Goal: Transaction & Acquisition: Purchase product/service

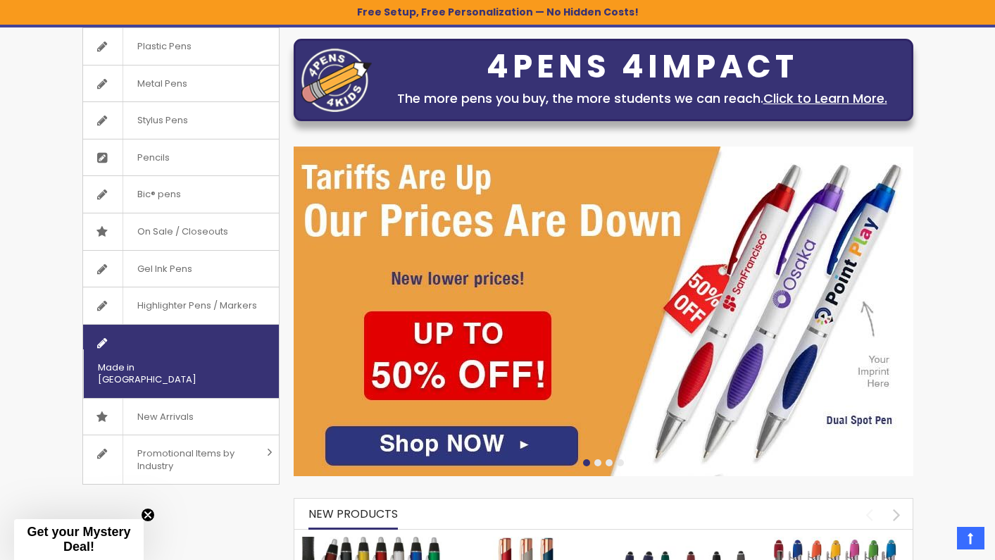
scroll to position [182, 0]
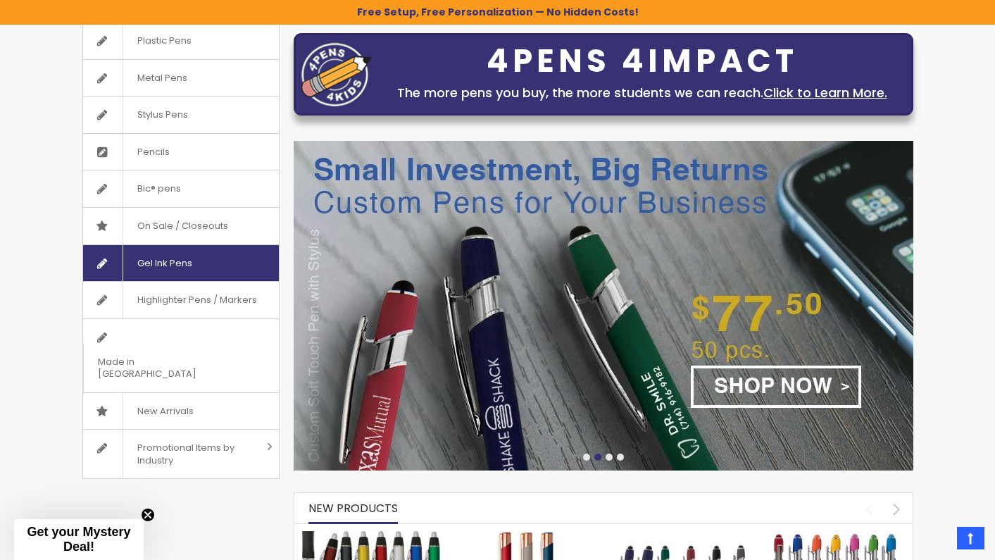
click at [178, 255] on span "Gel Ink Pens" at bounding box center [165, 263] width 84 height 37
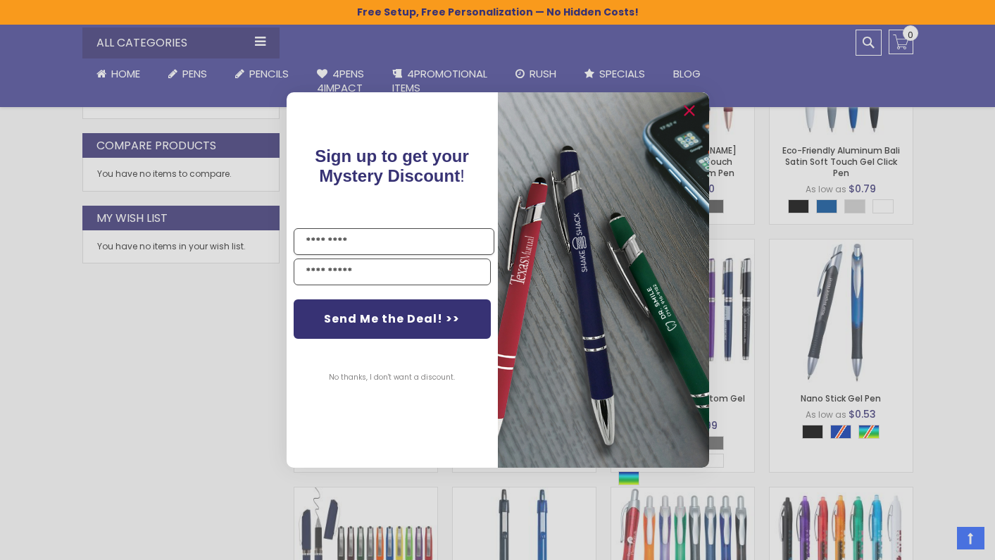
scroll to position [726, 0]
click at [687, 109] on icon "Close dialog" at bounding box center [688, 111] width 23 height 23
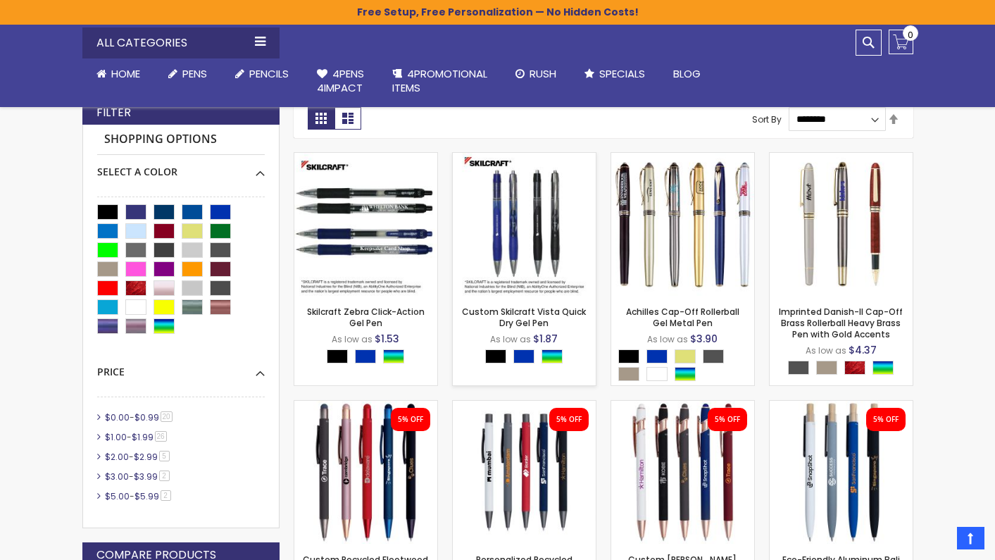
scroll to position [320, 0]
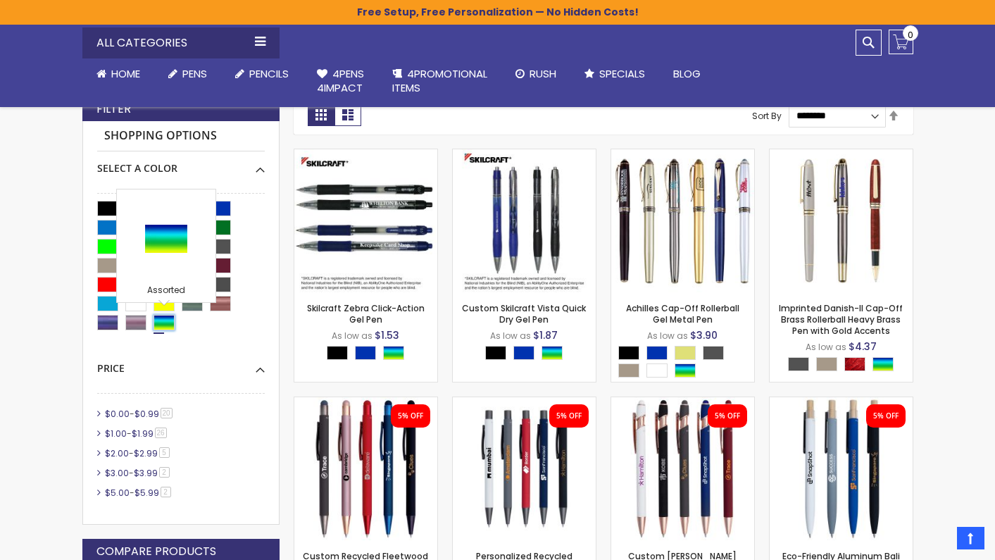
click at [165, 321] on div "Assorted" at bounding box center [164, 322] width 21 height 15
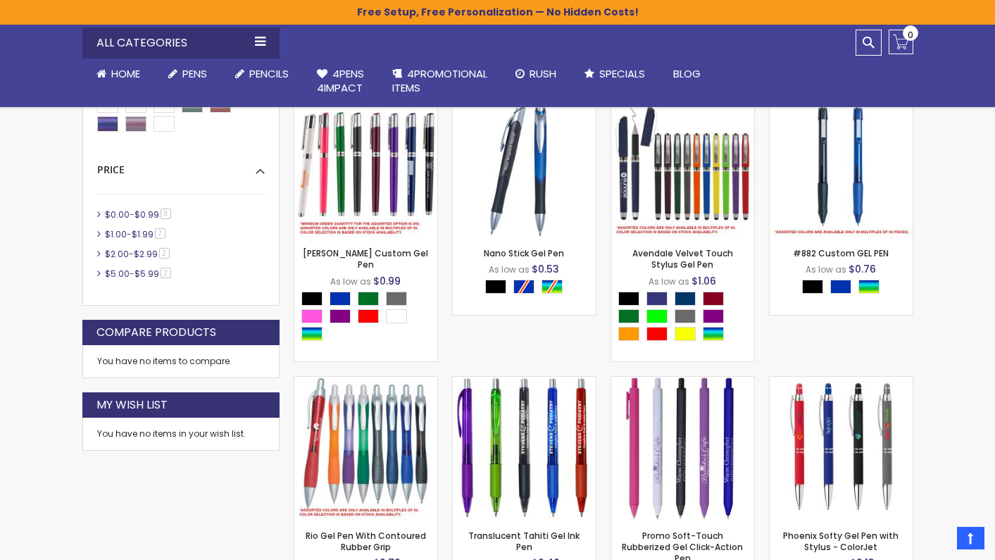
scroll to position [639, 0]
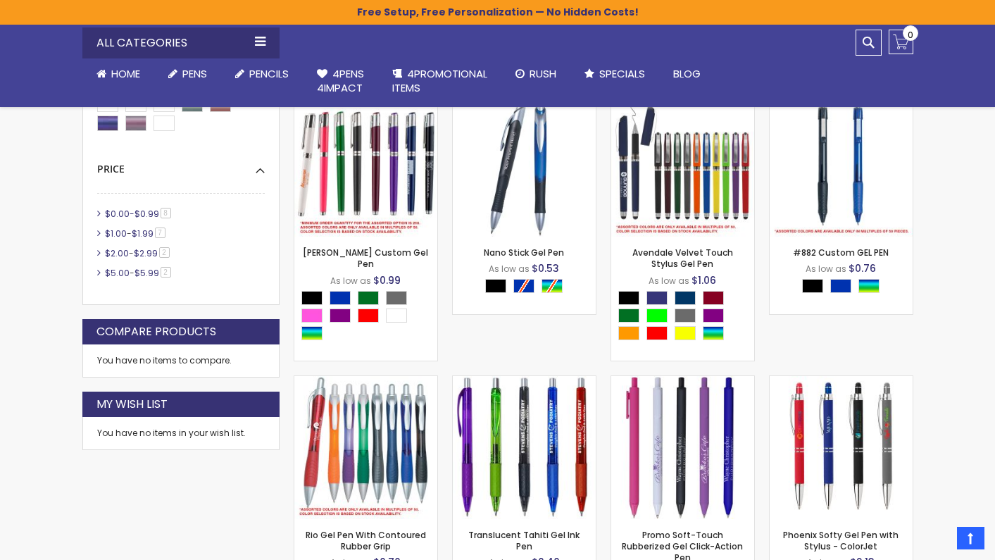
click at [142, 208] on span "$0.99" at bounding box center [146, 214] width 25 height 12
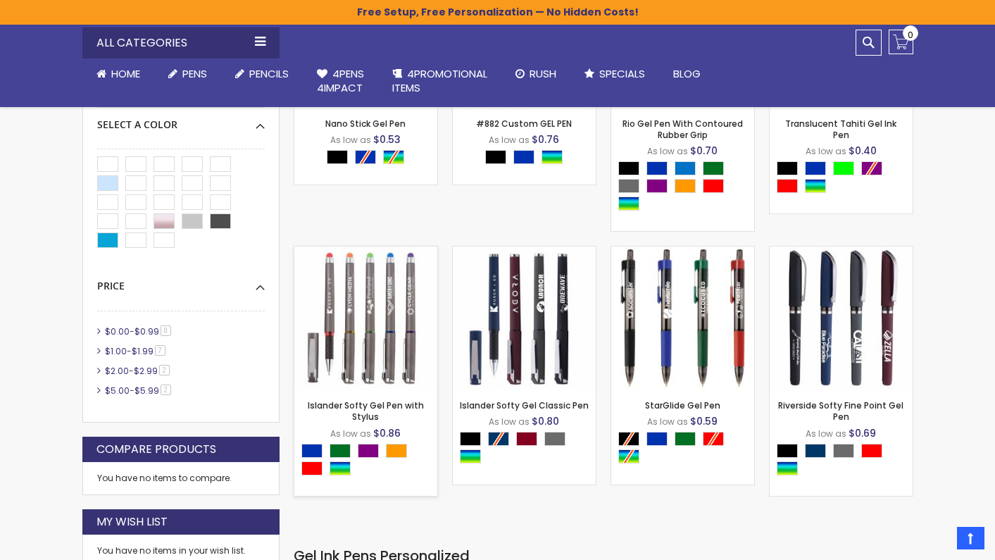
scroll to position [525, 0]
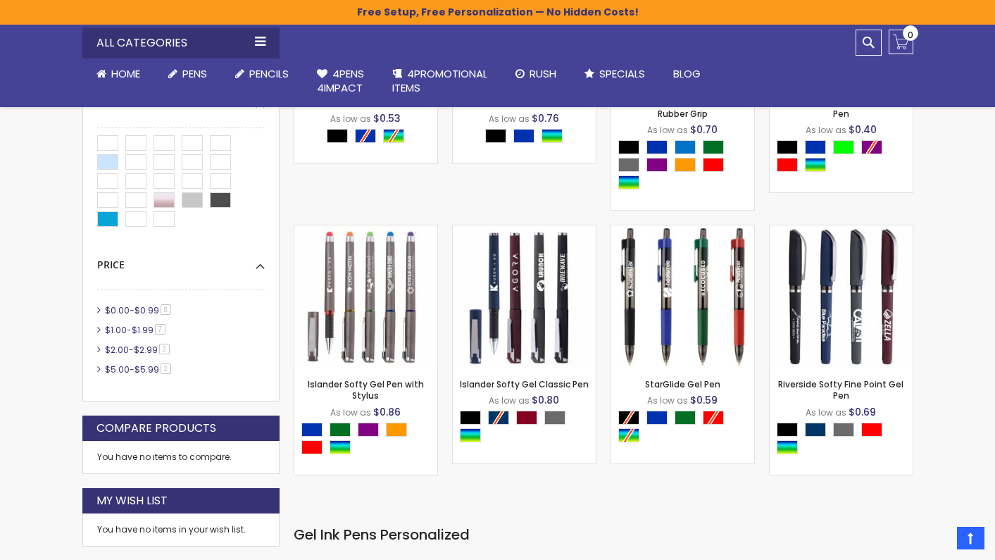
click at [144, 325] on span "$1.99" at bounding box center [143, 330] width 22 height 12
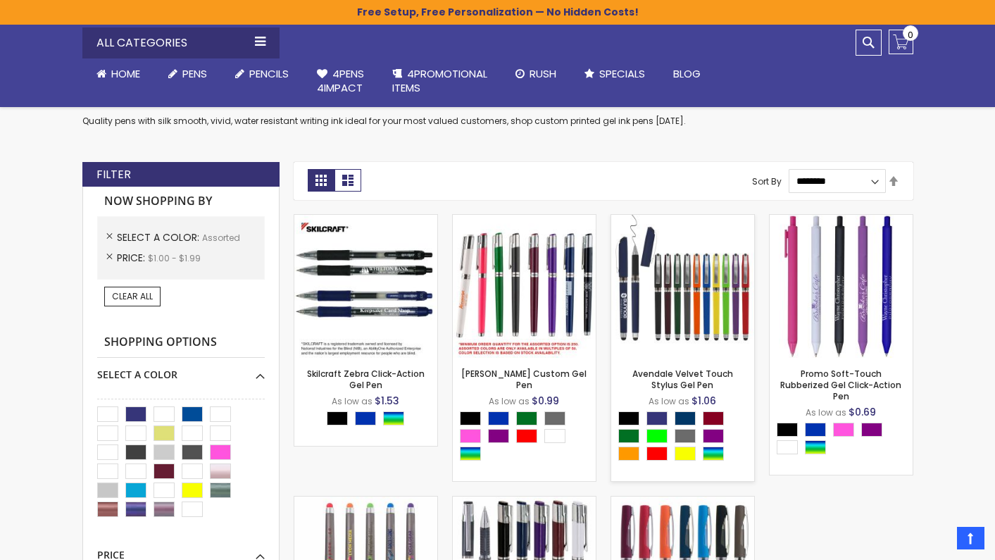
scroll to position [254, 0]
